Goal: Task Accomplishment & Management: Use online tool/utility

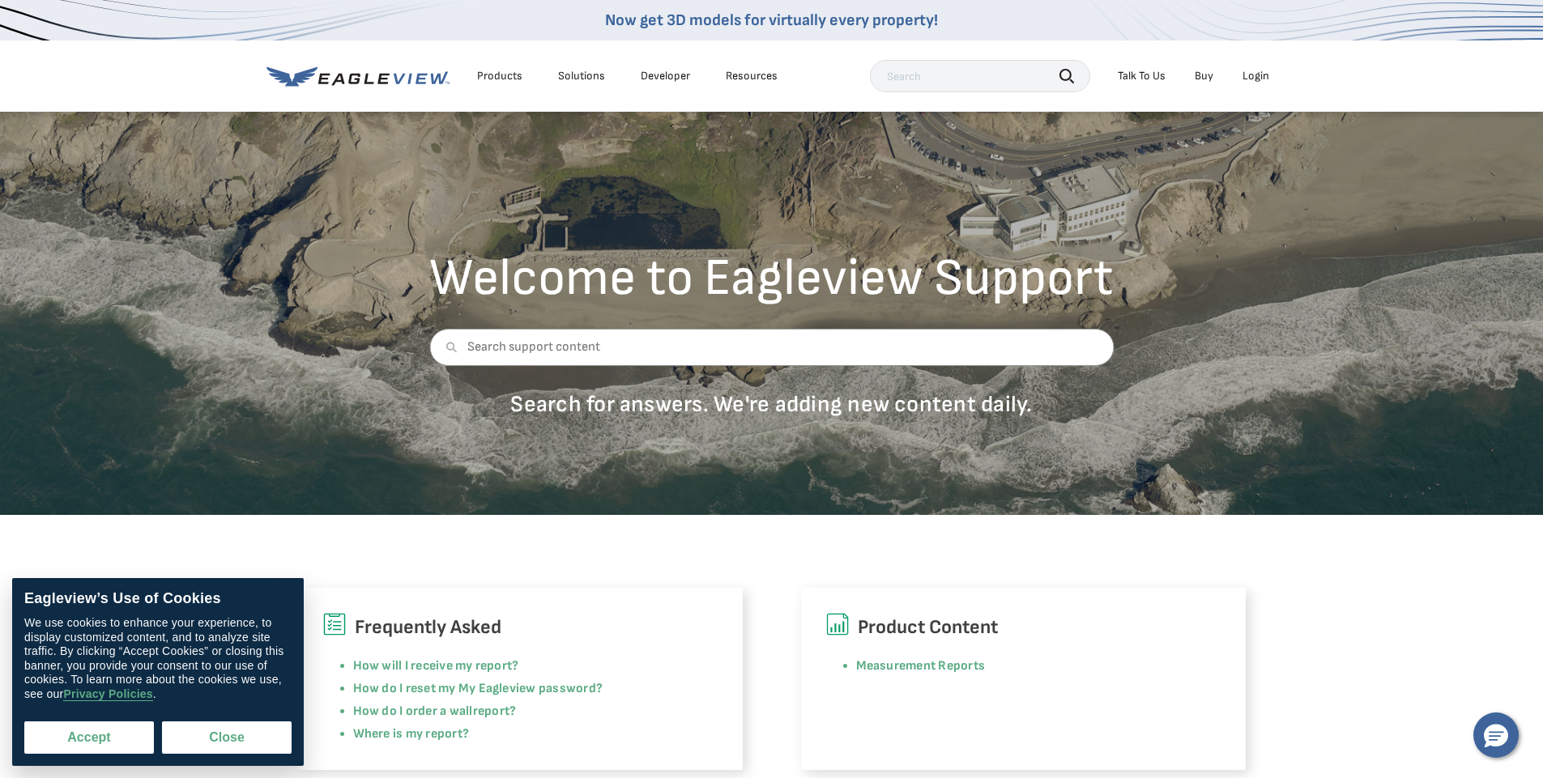
click at [80, 743] on button "Accept" at bounding box center [89, 738] width 130 height 32
checkbox input "true"
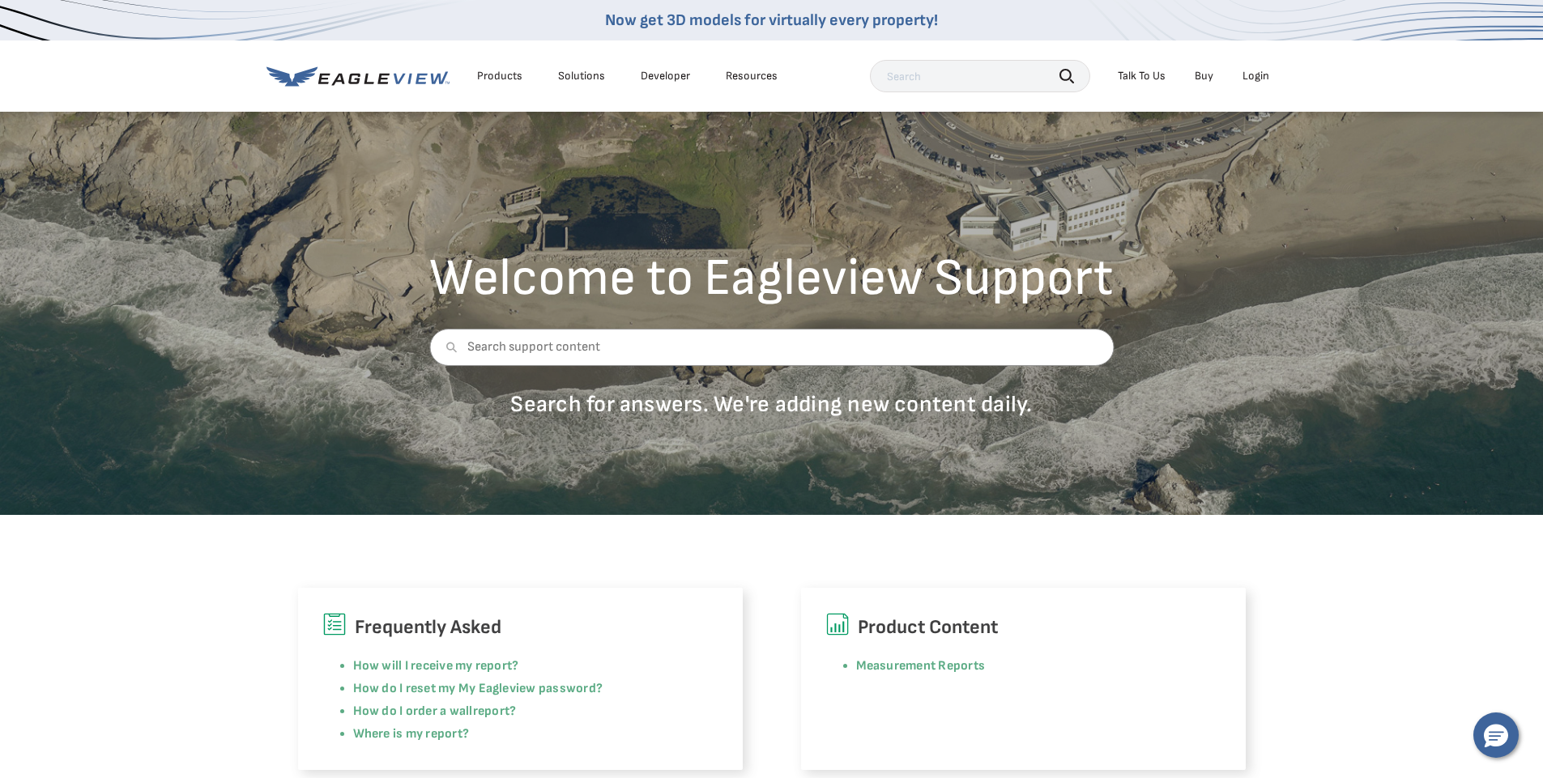
click at [1259, 78] on div "Login" at bounding box center [1255, 76] width 27 height 15
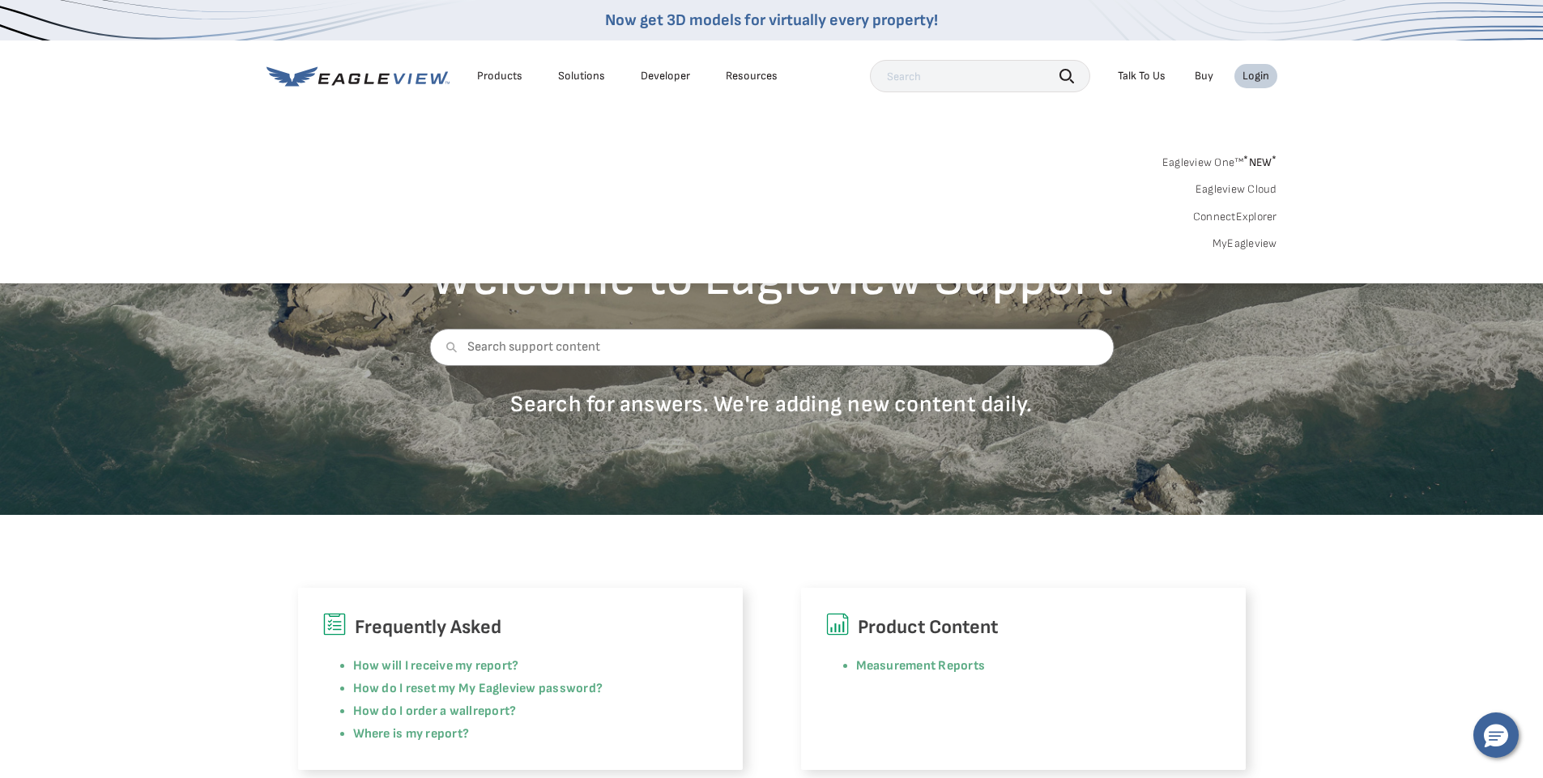
click at [1255, 69] on div "Login" at bounding box center [1255, 76] width 27 height 15
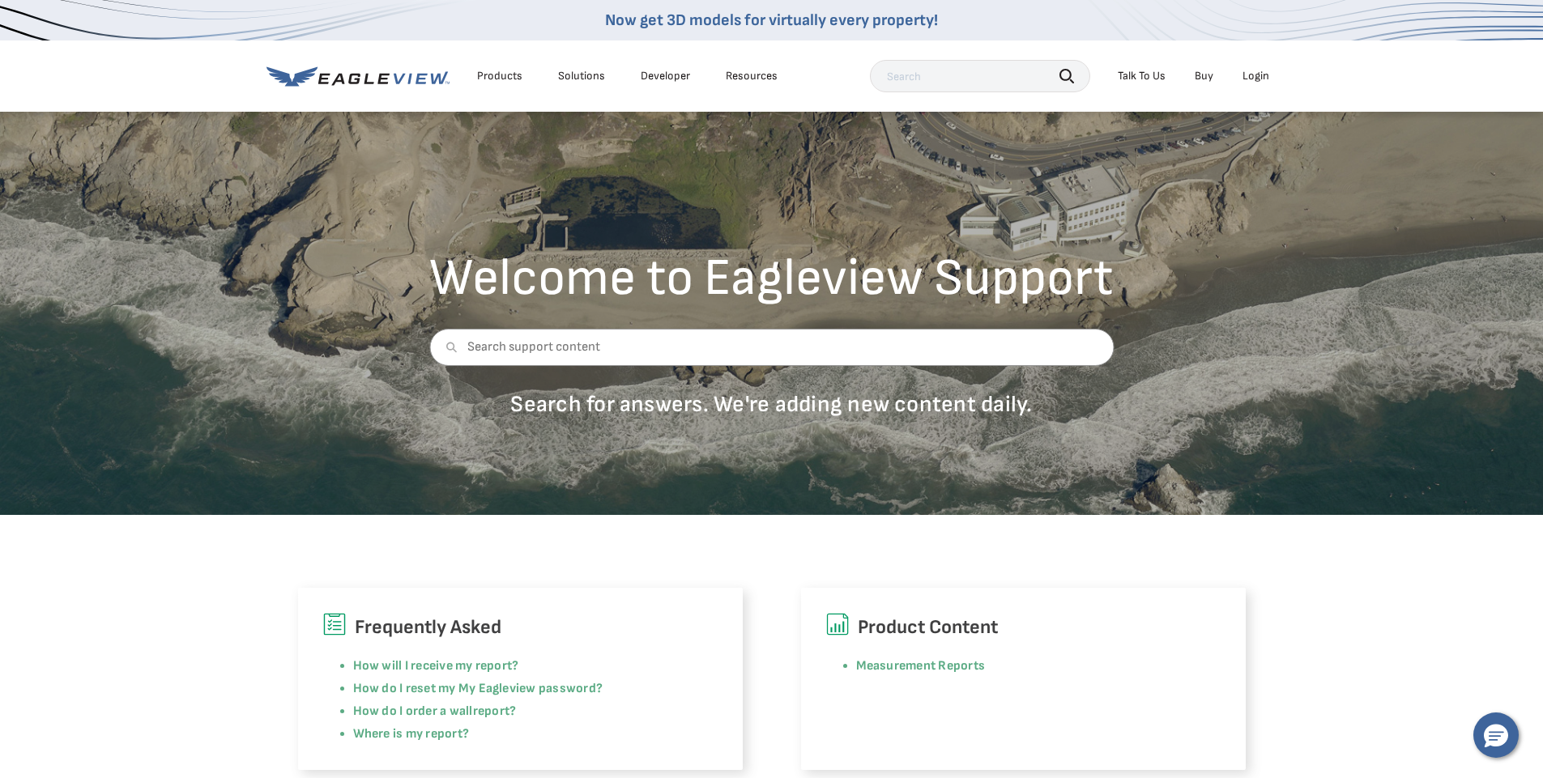
click at [1255, 75] on div "Login" at bounding box center [1255, 76] width 27 height 15
click at [1256, 74] on div "Login" at bounding box center [1255, 76] width 27 height 15
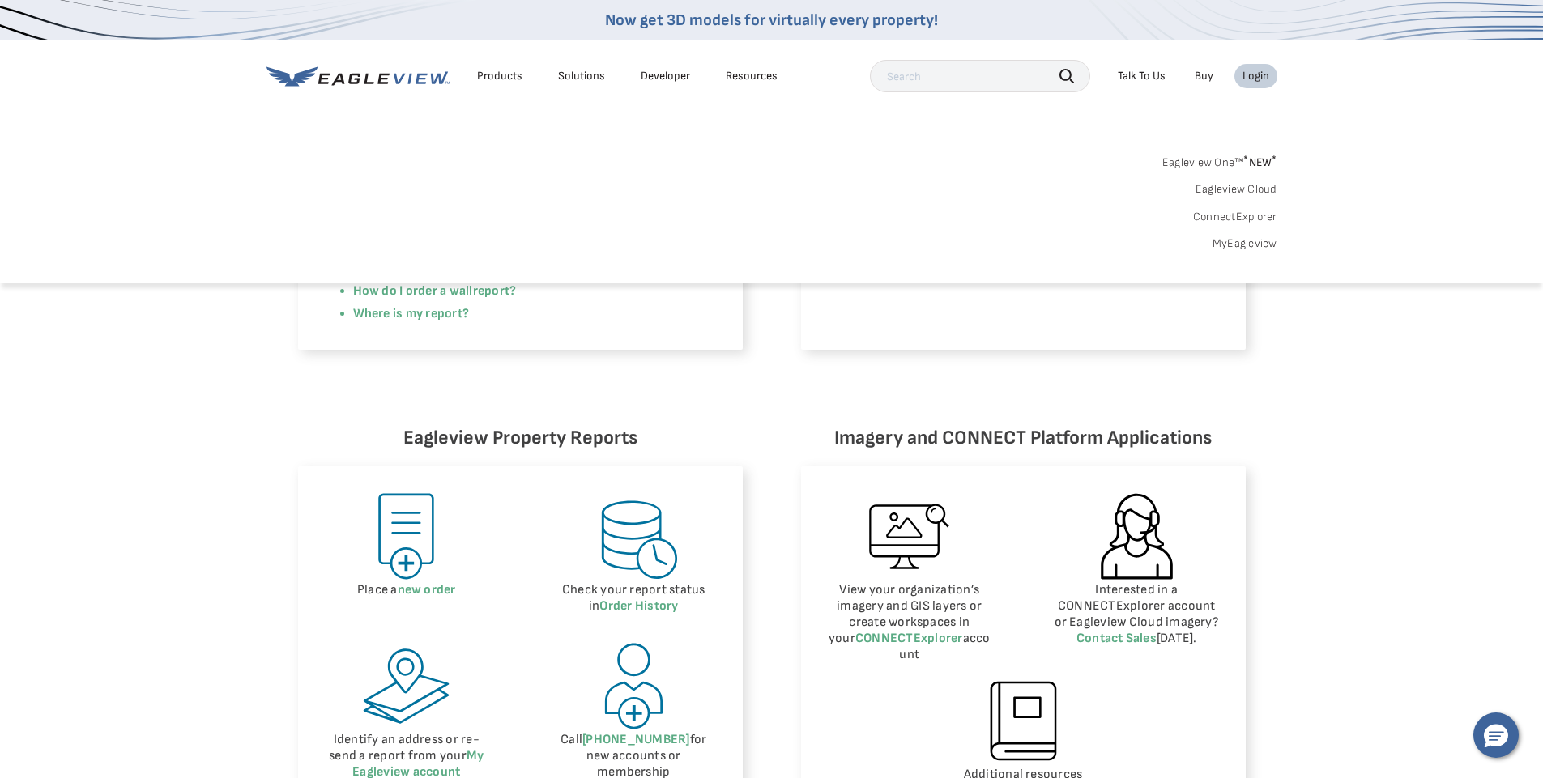
scroll to position [162, 0]
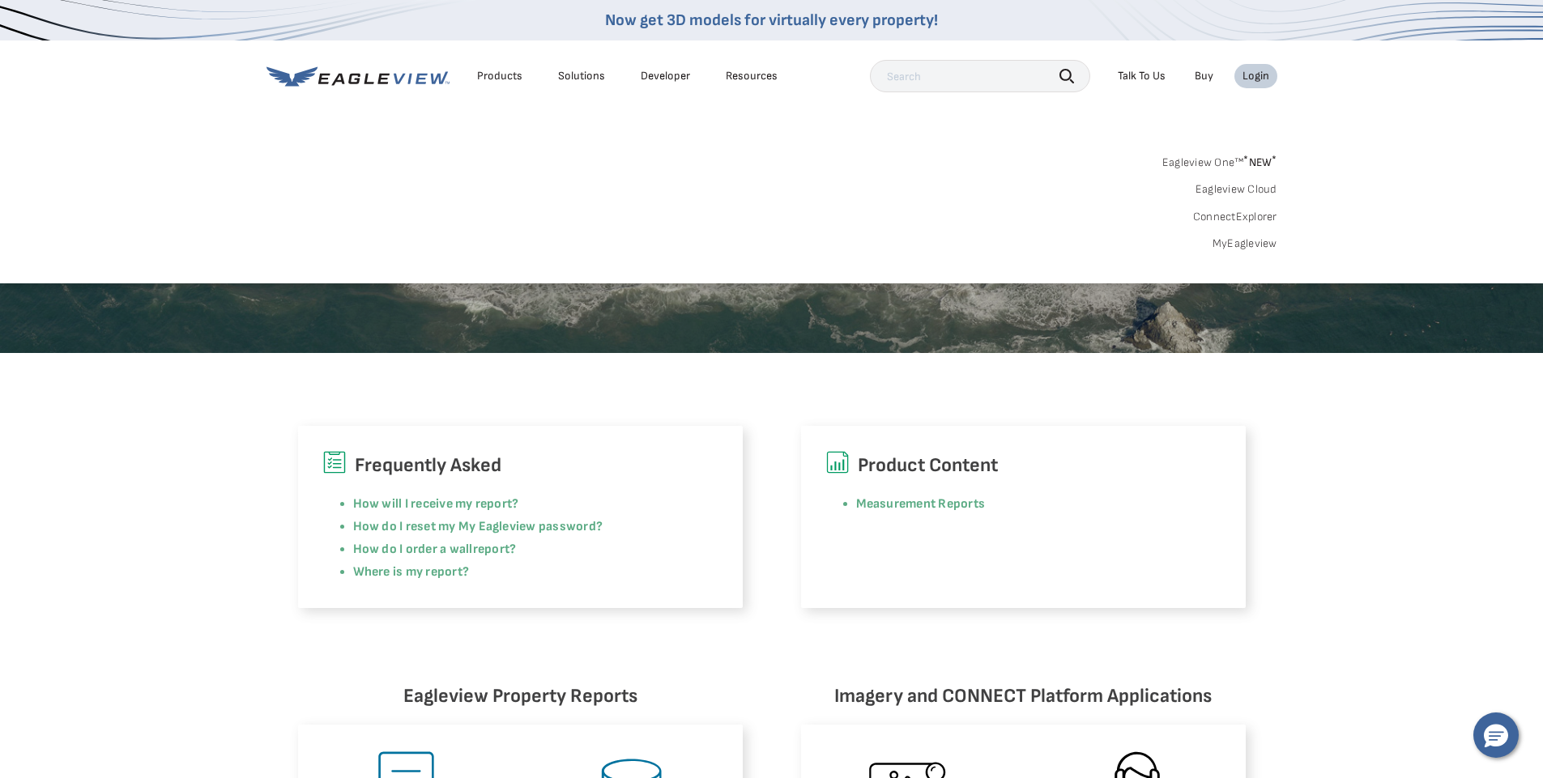
click at [1243, 243] on link "MyEagleview" at bounding box center [1244, 243] width 65 height 15
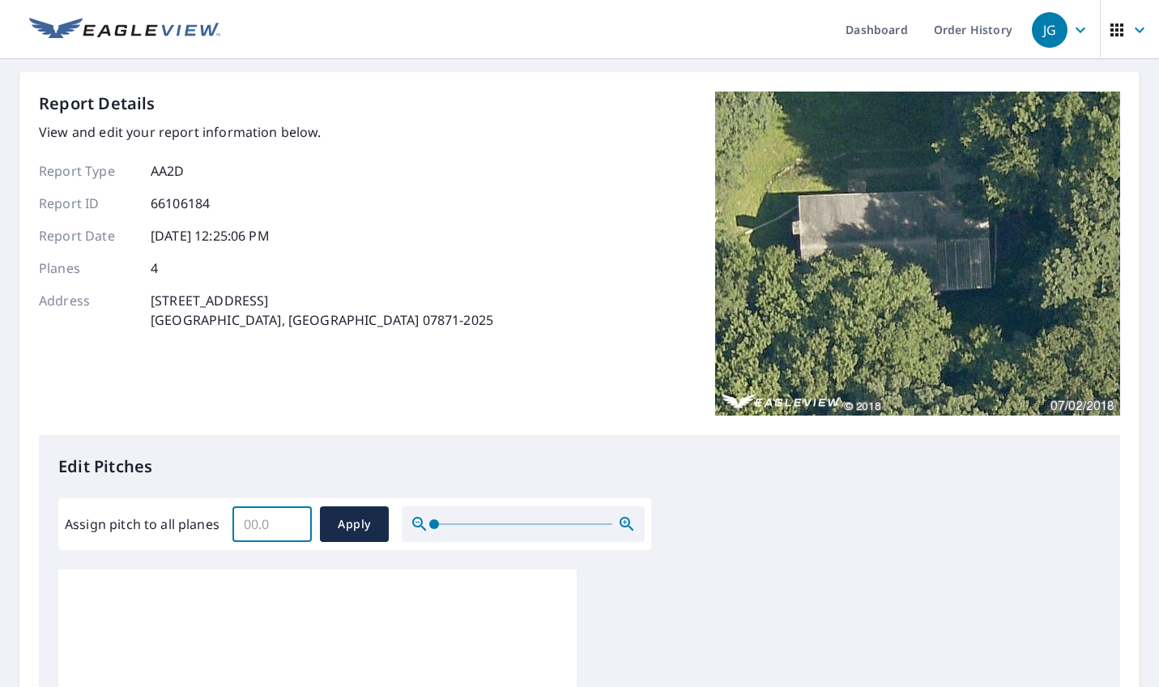
click at [281, 528] on input "Assign pitch to all planes" at bounding box center [271, 523] width 79 height 45
type input "5"
click at [346, 527] on span "Apply" at bounding box center [354, 524] width 43 height 20
type input "5"
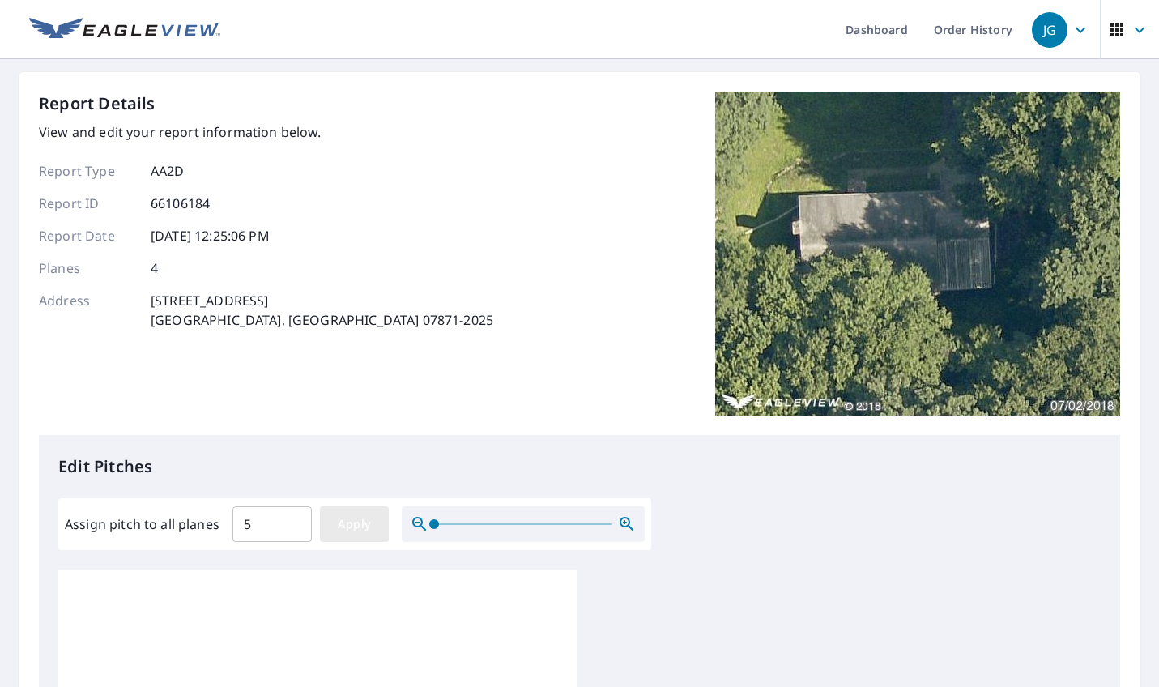
type input "5"
click at [944, 278] on img at bounding box center [917, 254] width 405 height 324
drag, startPoint x: 149, startPoint y: 301, endPoint x: 257, endPoint y: 318, distance: 109.0
click at [257, 318] on div "Address 90 PARK RD SPARTA, NJ 07871-2025" at bounding box center [266, 310] width 454 height 39
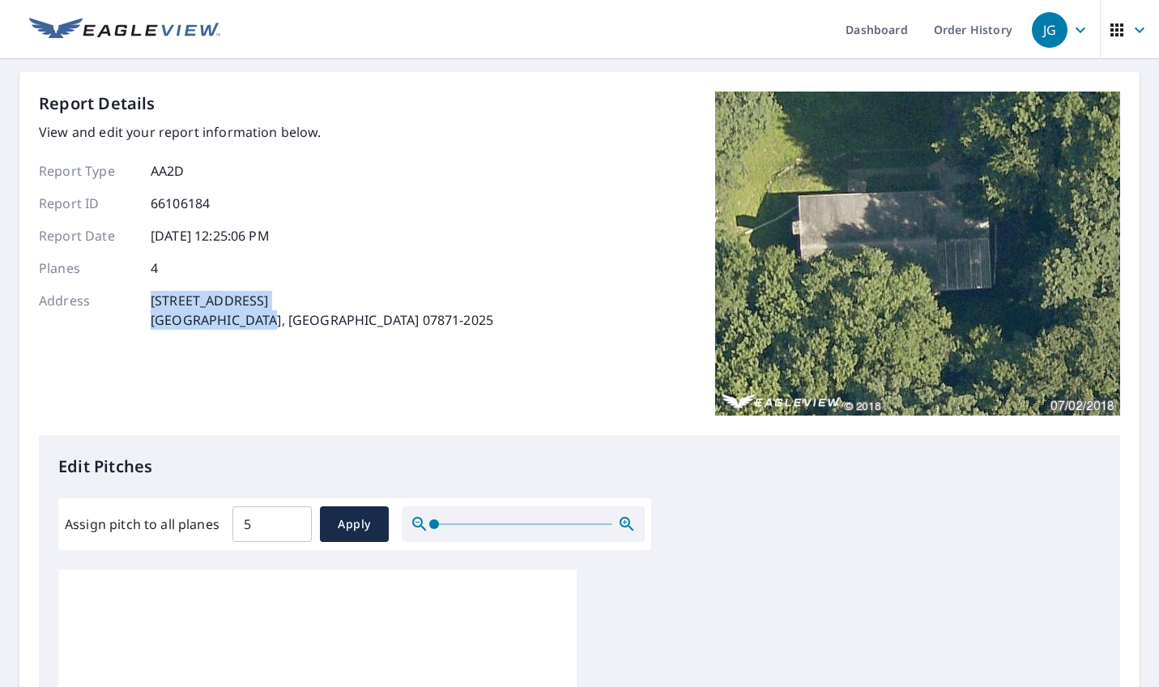
copy p "90 PARK RD SPARTA, NJ 07871"
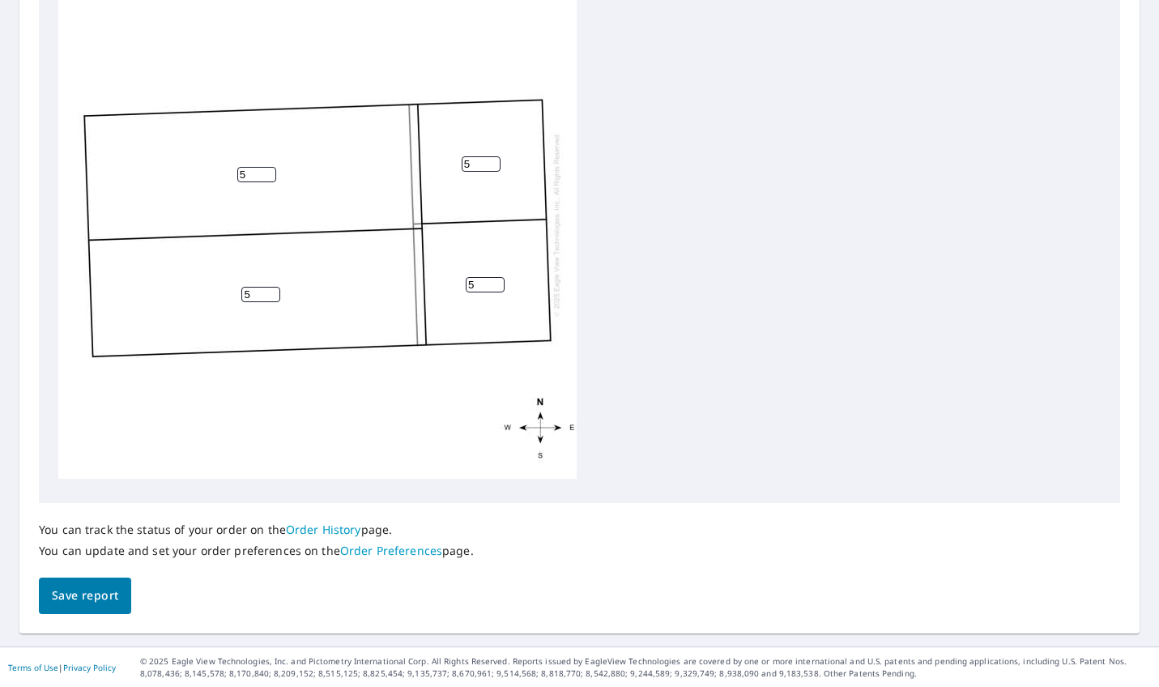
scroll to position [595, 0]
click at [73, 594] on span "Save report" at bounding box center [85, 595] width 66 height 20
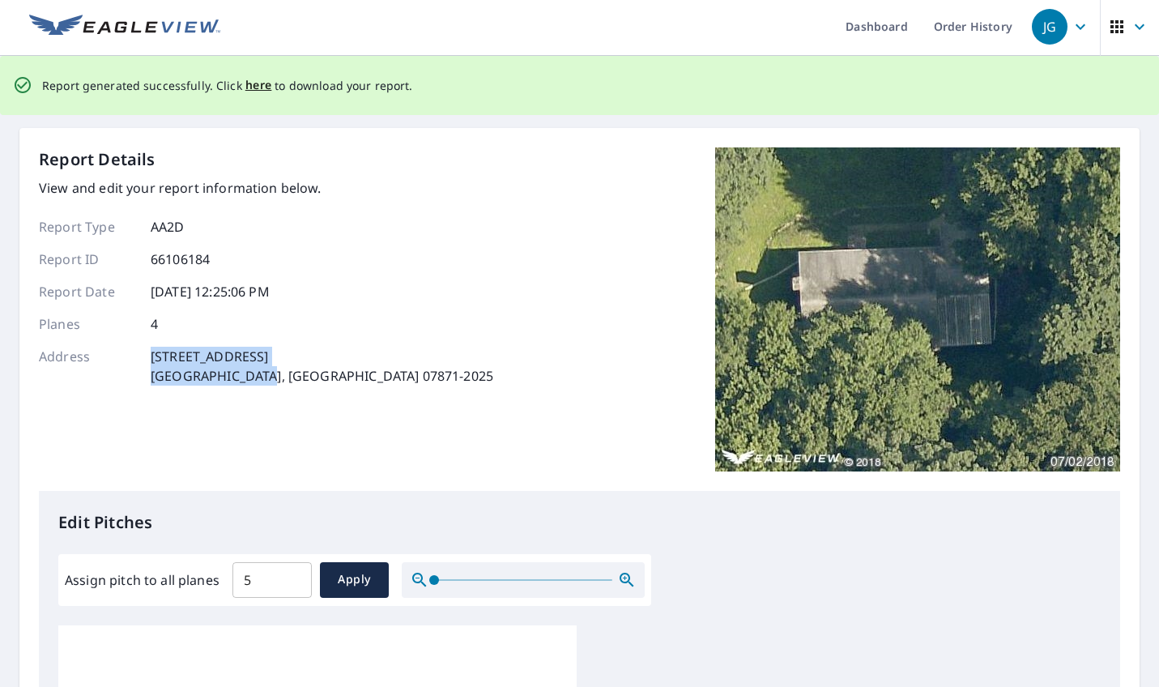
scroll to position [0, 0]
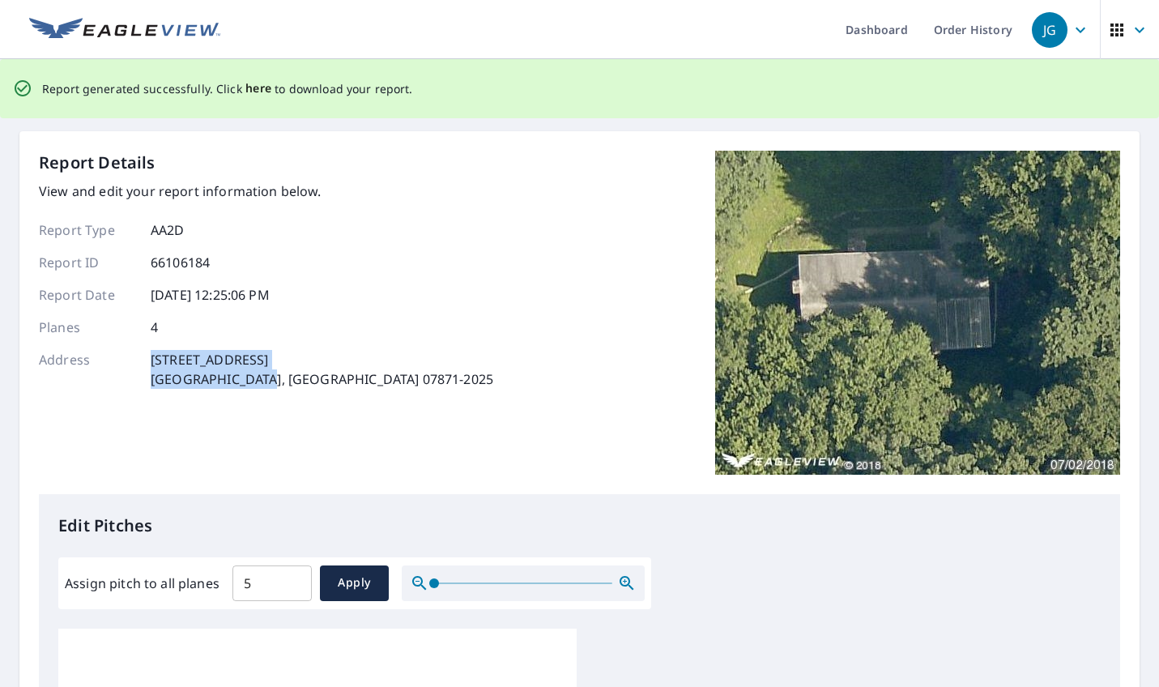
click at [249, 91] on span "here" at bounding box center [258, 89] width 27 height 20
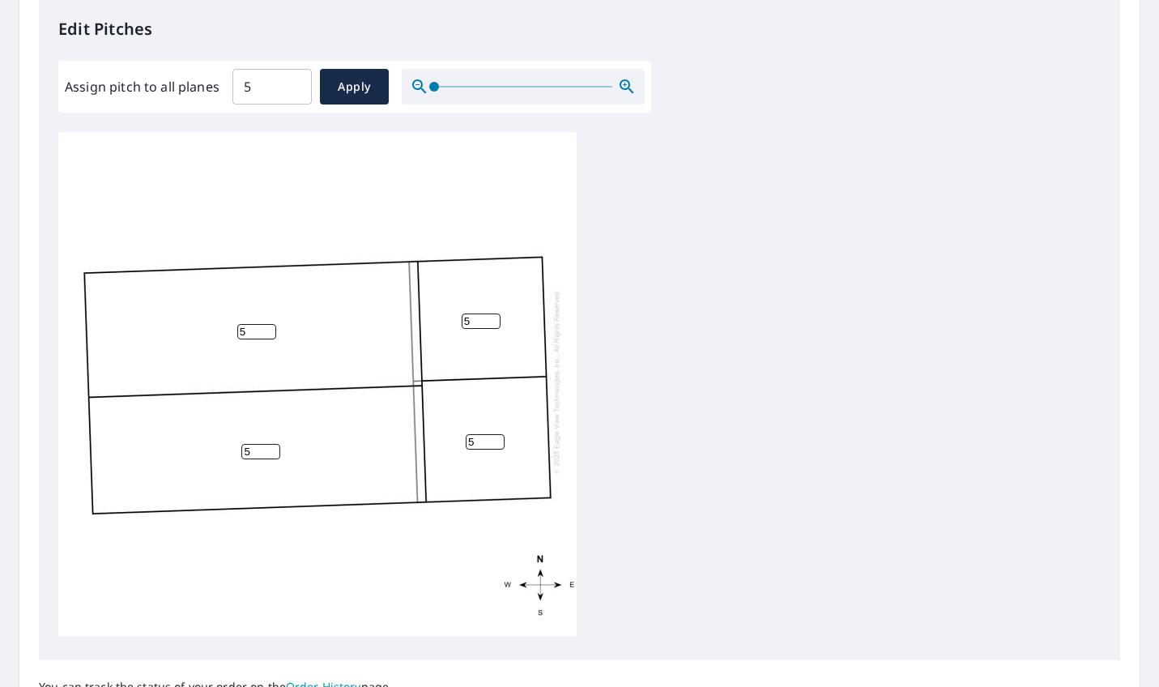
scroll to position [405, 0]
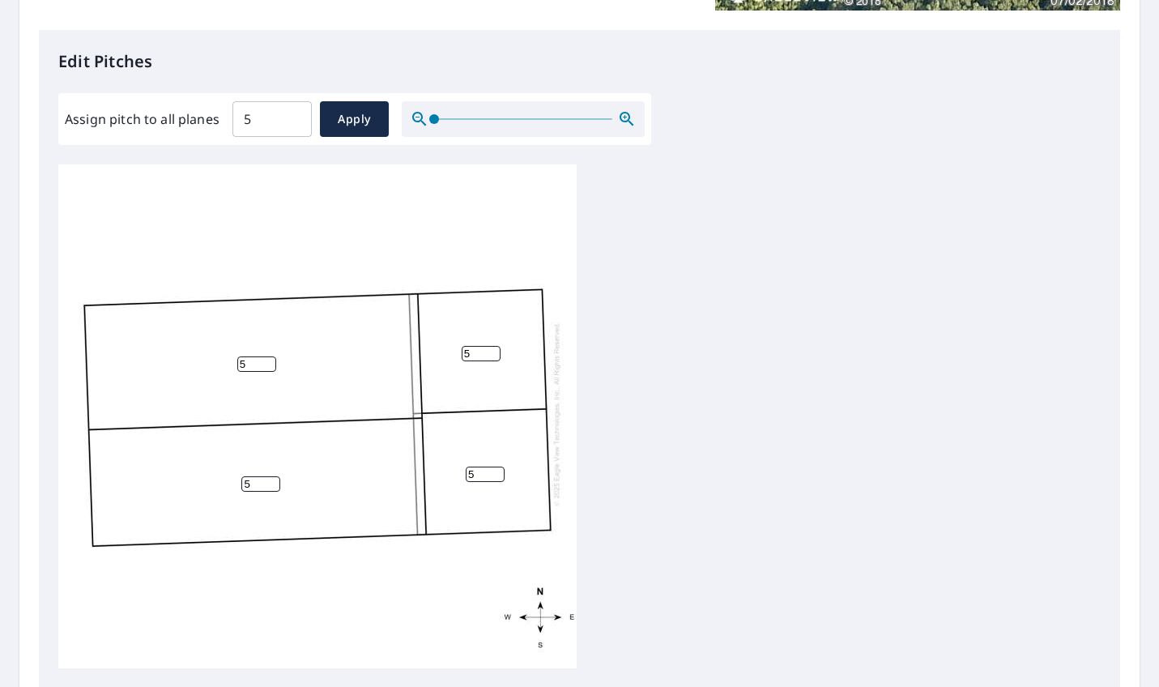
click at [471, 346] on input "5" at bounding box center [481, 353] width 39 height 15
click at [253, 356] on input "5" at bounding box center [256, 363] width 39 height 15
type input "4"
click at [256, 476] on input "5" at bounding box center [260, 483] width 39 height 15
type input "4"
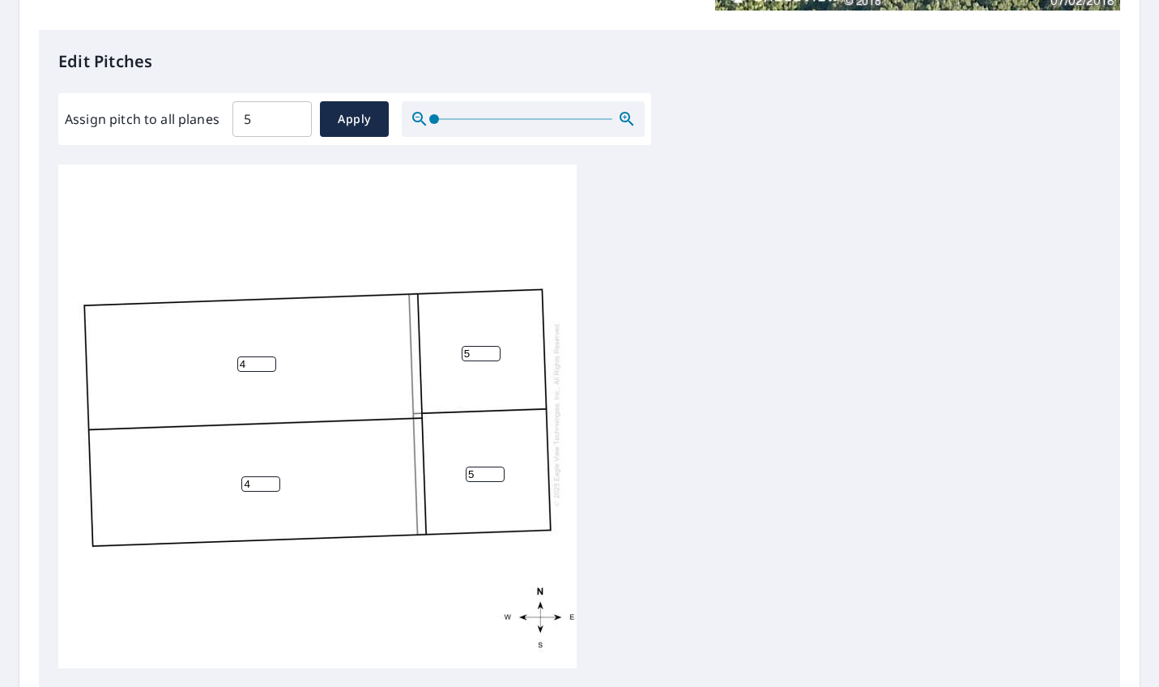
click at [266, 117] on input "5" at bounding box center [271, 118] width 79 height 45
click at [295, 121] on input "4.9" at bounding box center [271, 118] width 79 height 45
type input "5"
click at [295, 112] on input "5" at bounding box center [271, 118] width 79 height 45
drag, startPoint x: 259, startPoint y: 121, endPoint x: 178, endPoint y: 134, distance: 82.0
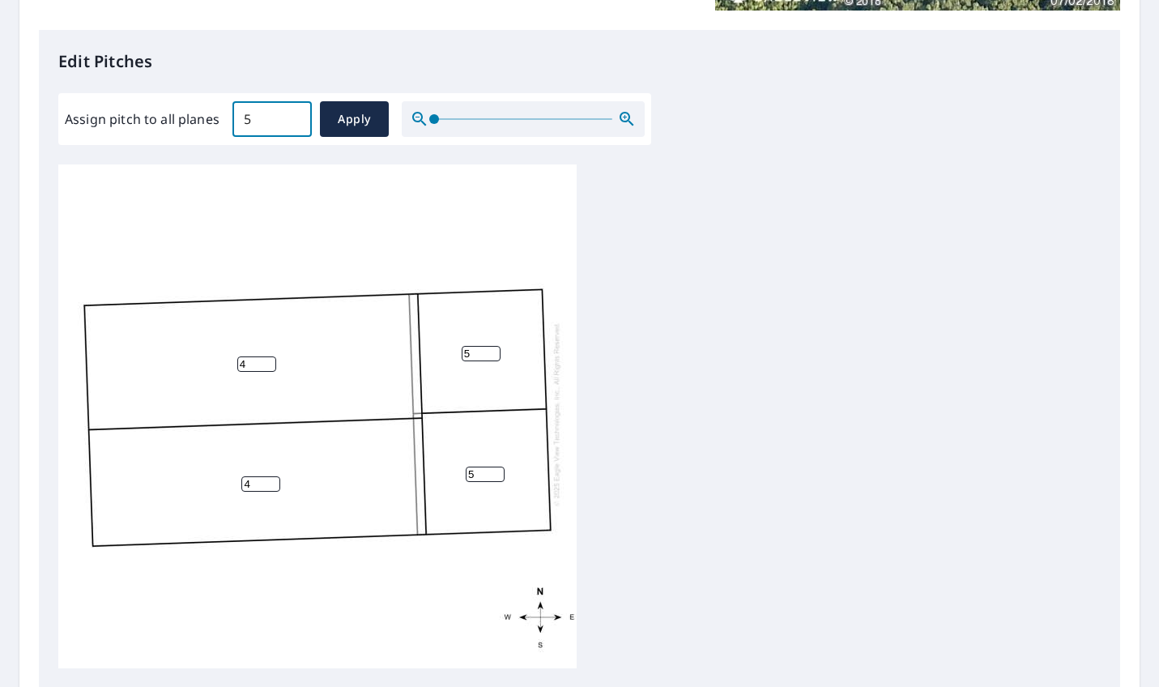
click at [181, 134] on div "Assign pitch to all planes 5 ​ Apply" at bounding box center [355, 119] width 580 height 36
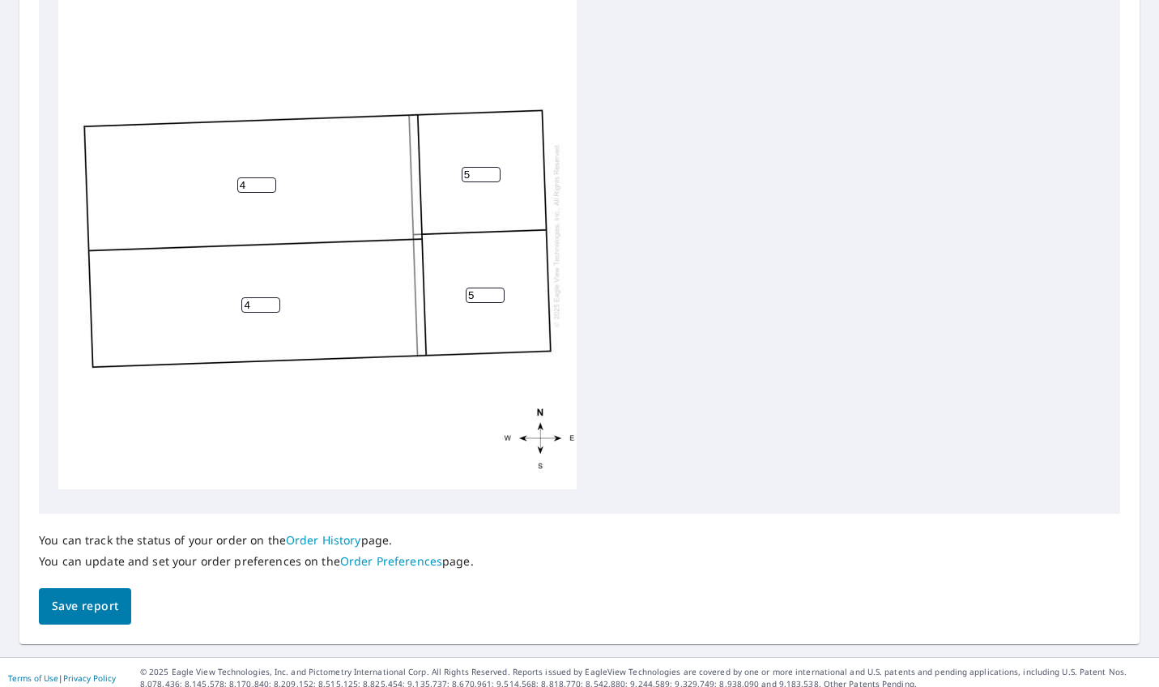
scroll to position [595, 0]
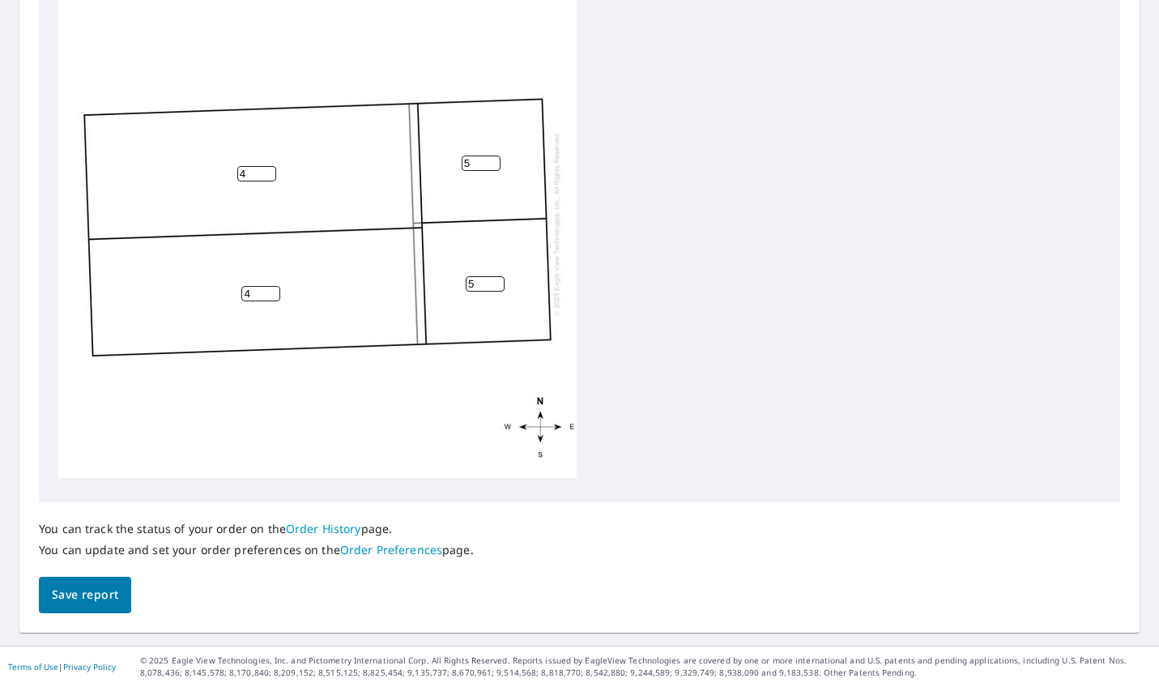
click at [84, 590] on span "Save report" at bounding box center [85, 595] width 66 height 20
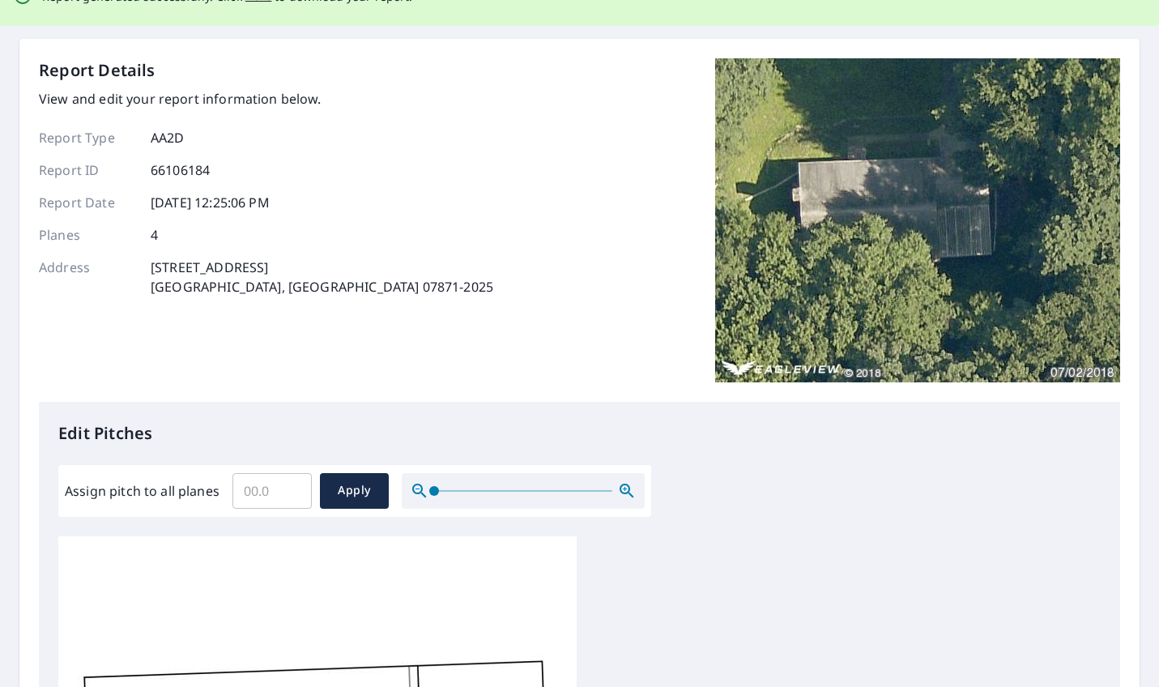
scroll to position [0, 0]
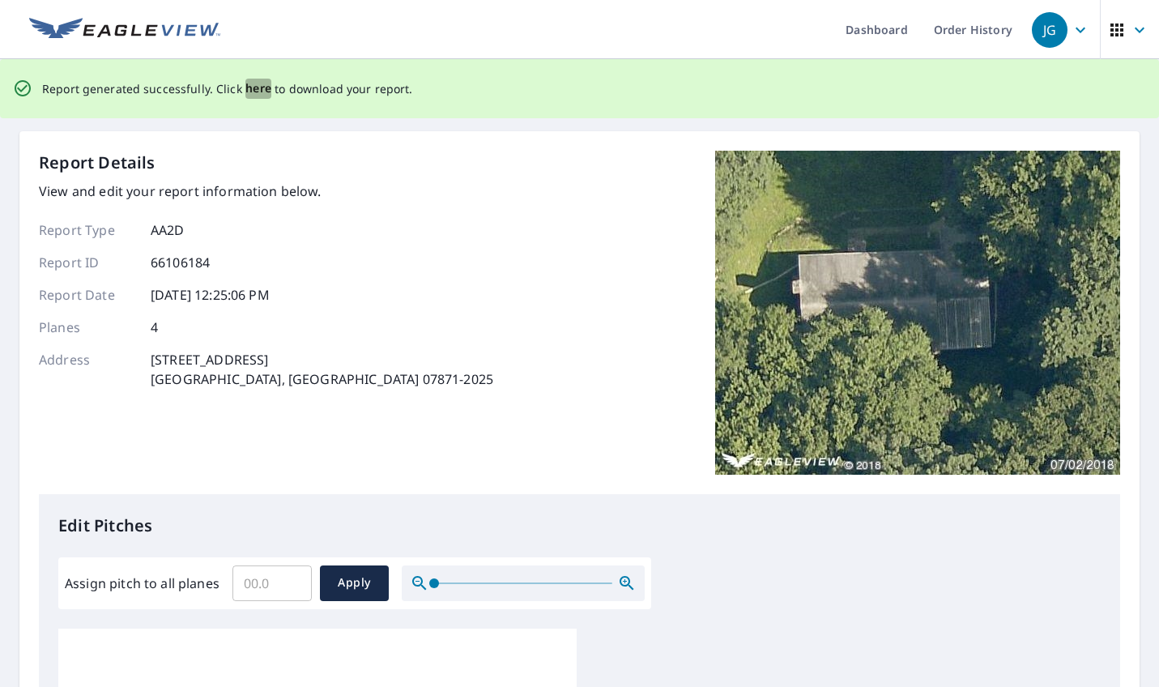
click at [253, 86] on span "here" at bounding box center [258, 89] width 27 height 20
